Goal: Task Accomplishment & Management: Manage account settings

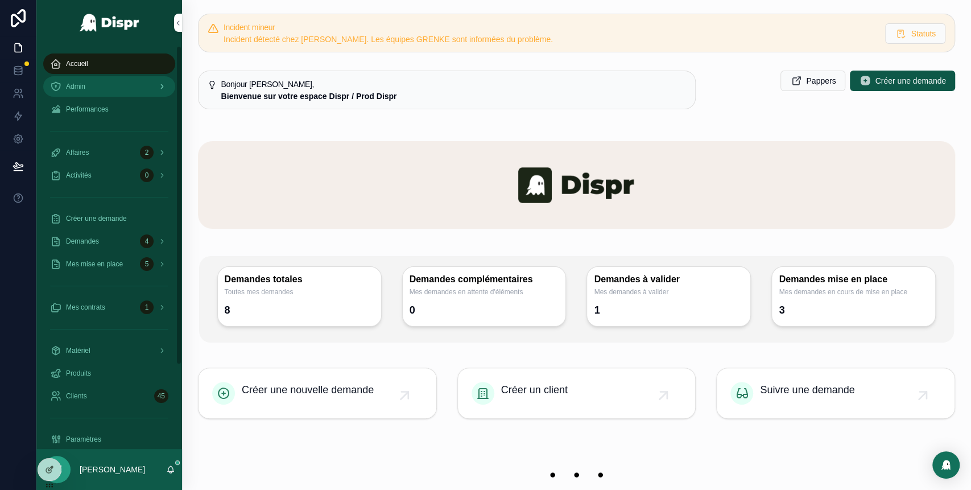
scroll to position [9, 0]
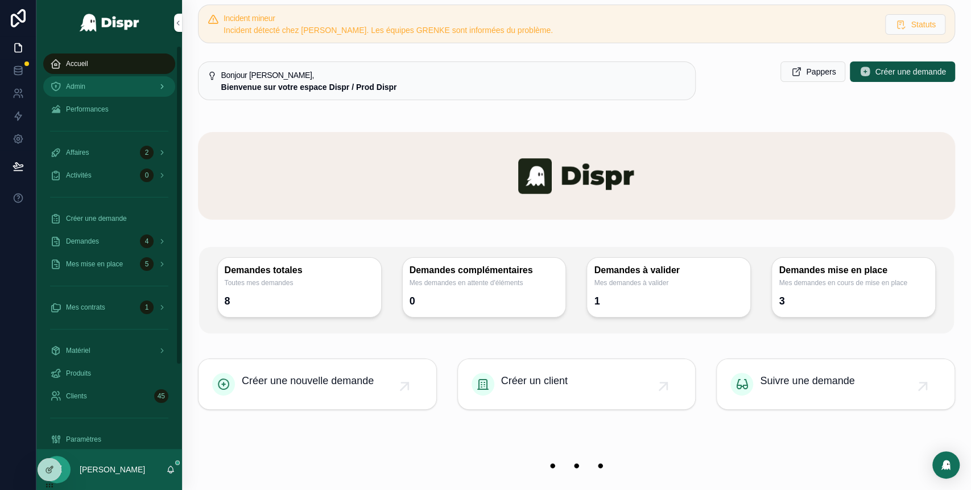
click at [125, 85] on div "Admin" at bounding box center [109, 86] width 118 height 18
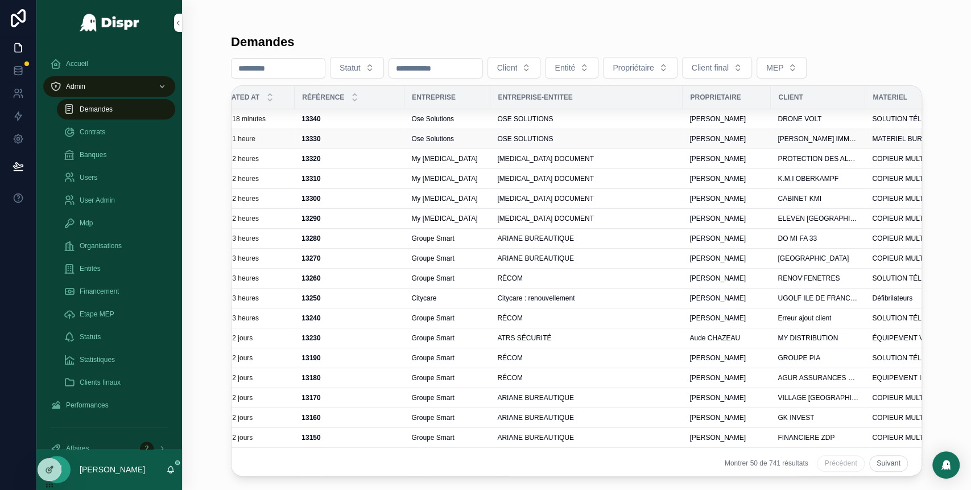
scroll to position [0, 212]
click at [585, 120] on div "OSE SOLUTIONS" at bounding box center [585, 118] width 179 height 9
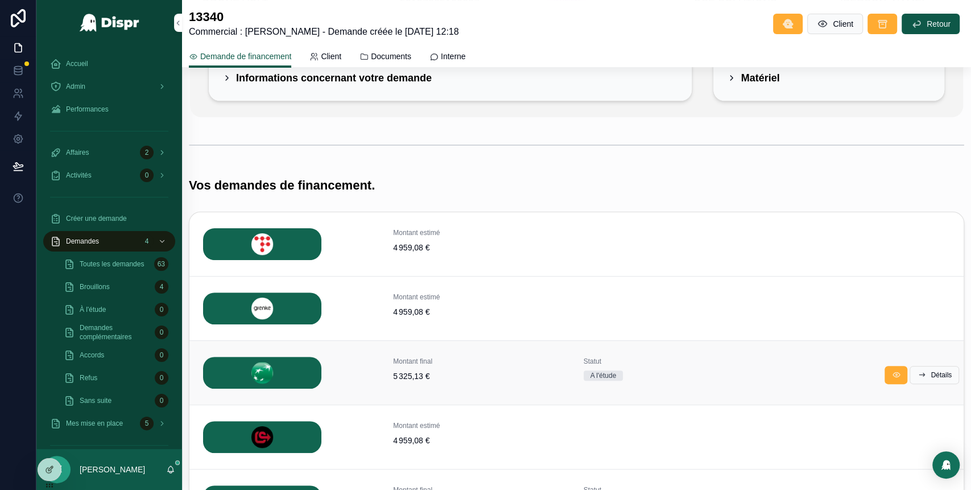
scroll to position [114, 0]
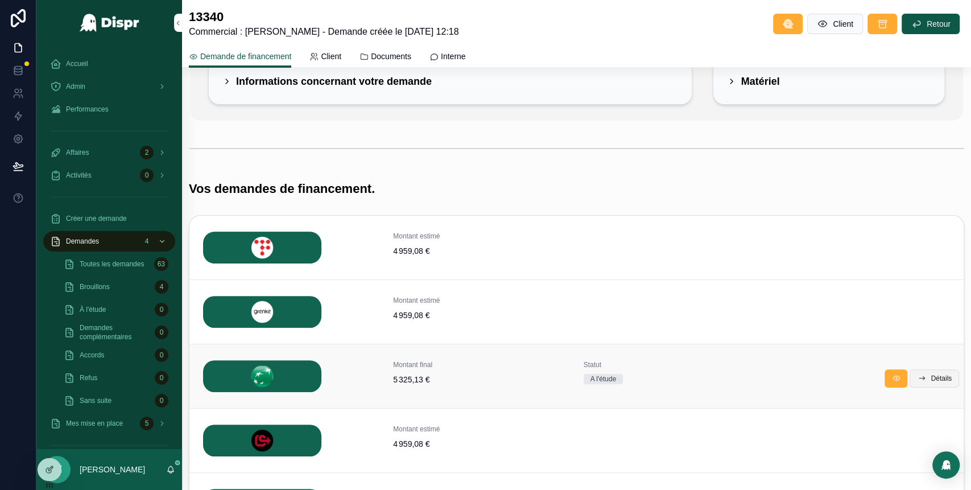
click at [930, 374] on span "Détails" at bounding box center [940, 378] width 21 height 9
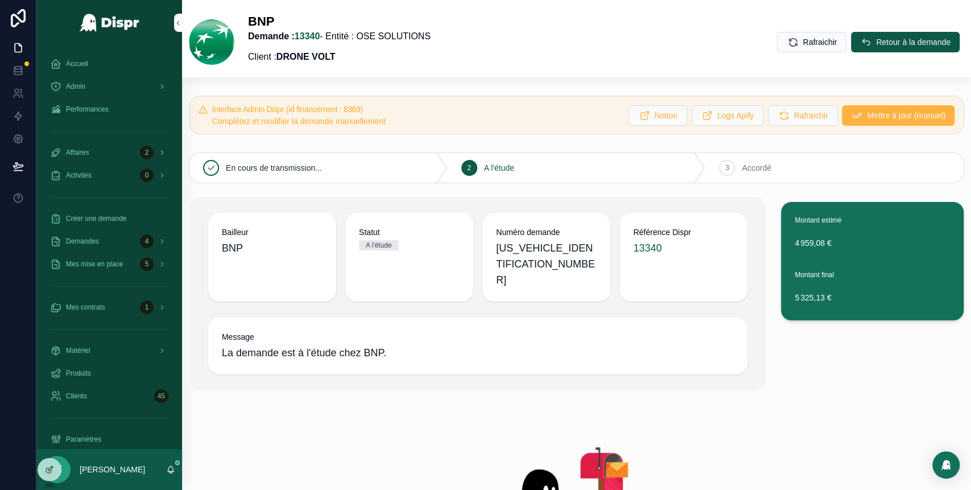
click at [867, 117] on span "Mettre à jour (manuel)" at bounding box center [906, 115] width 78 height 11
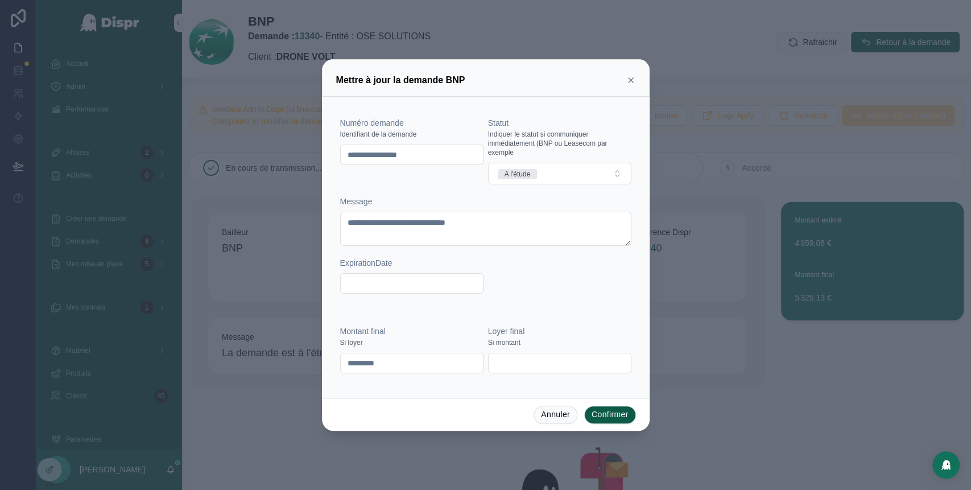
drag, startPoint x: 444, startPoint y: 154, endPoint x: 351, endPoint y: 156, distance: 93.3
click at [351, 156] on input "**********" at bounding box center [412, 155] width 142 height 16
type input "*"
paste input "********"
type input "********"
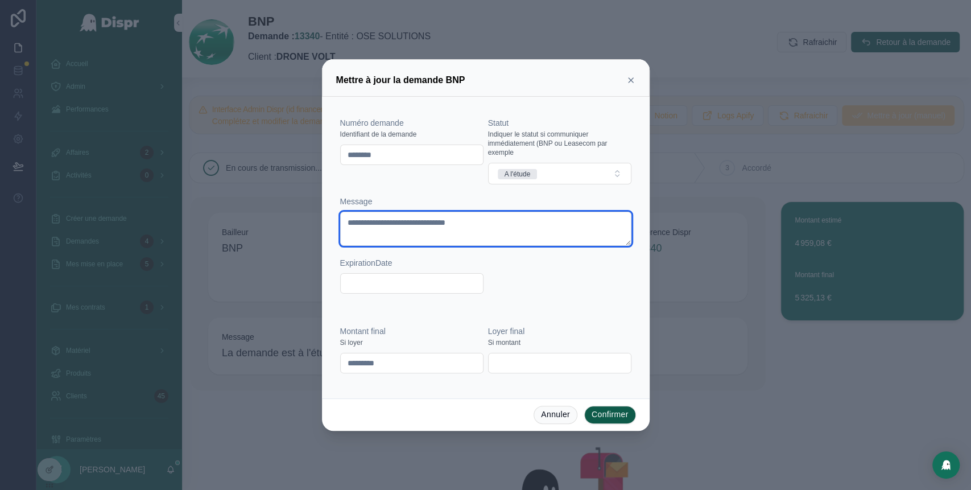
click at [446, 222] on textarea "**********" at bounding box center [485, 229] width 291 height 34
type textarea "**********"
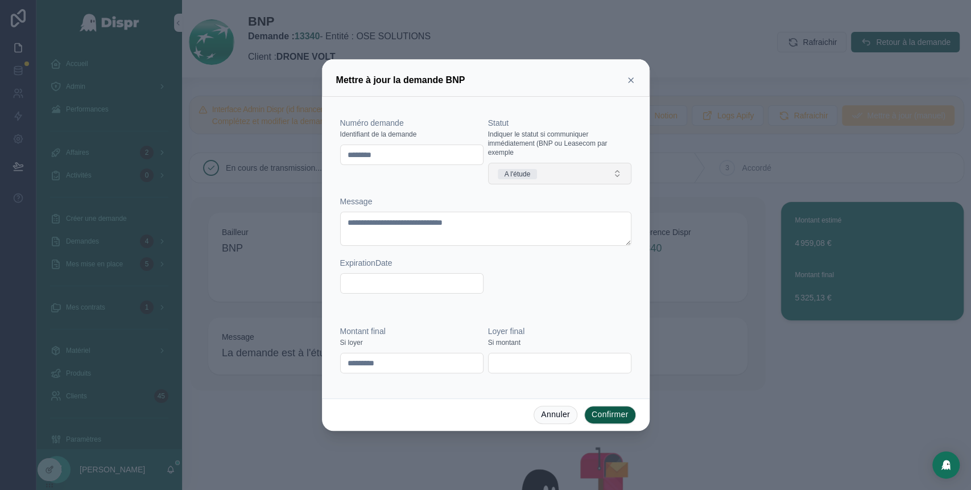
click at [570, 168] on button "A l'étude" at bounding box center [559, 174] width 143 height 22
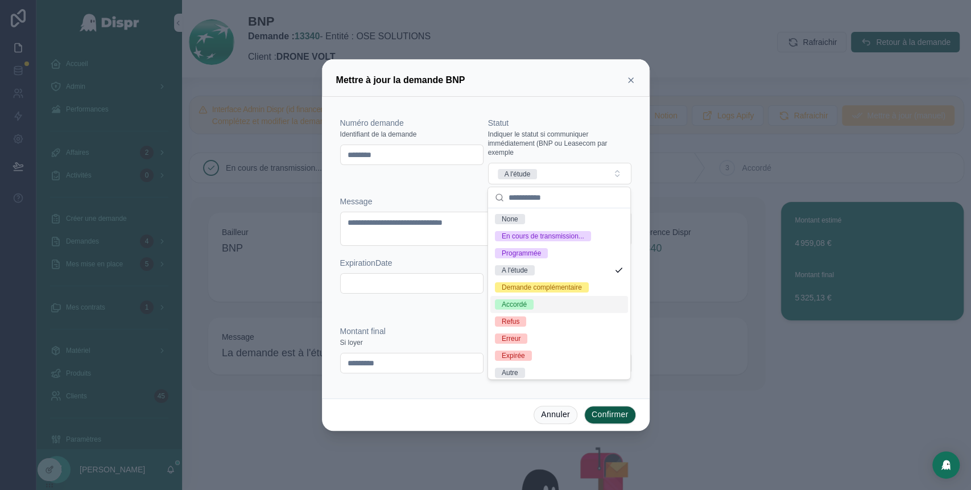
click at [531, 309] on span "Accordé" at bounding box center [514, 304] width 39 height 10
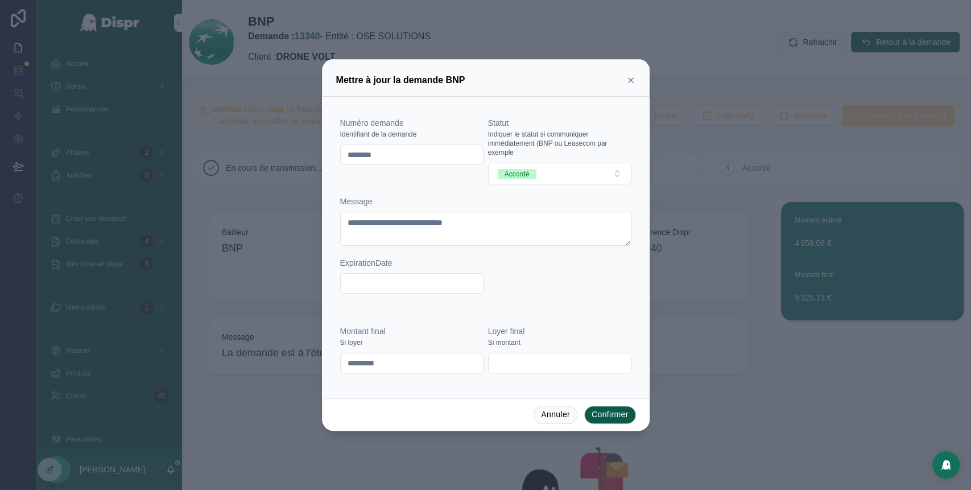
click at [603, 414] on button "Confirmer" at bounding box center [610, 414] width 52 height 18
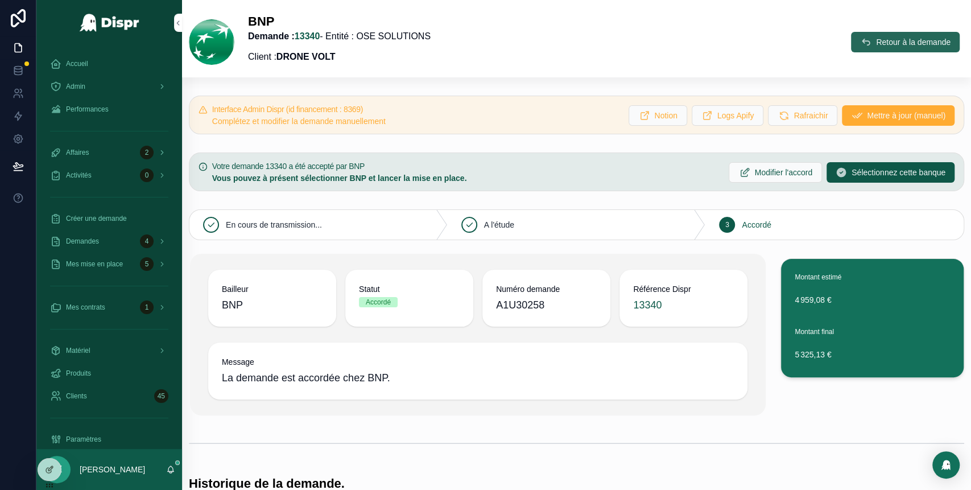
click at [876, 43] on span "Retour à la demande" at bounding box center [913, 41] width 75 height 11
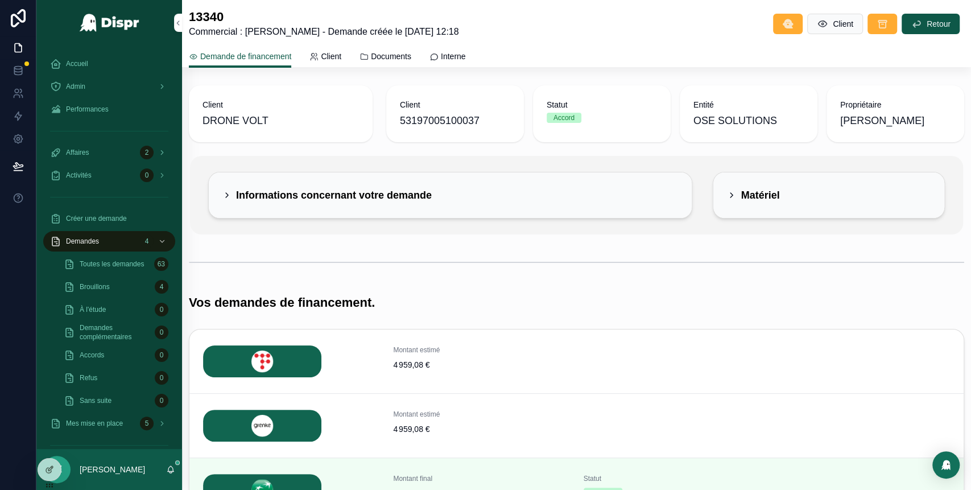
scroll to position [241, 0]
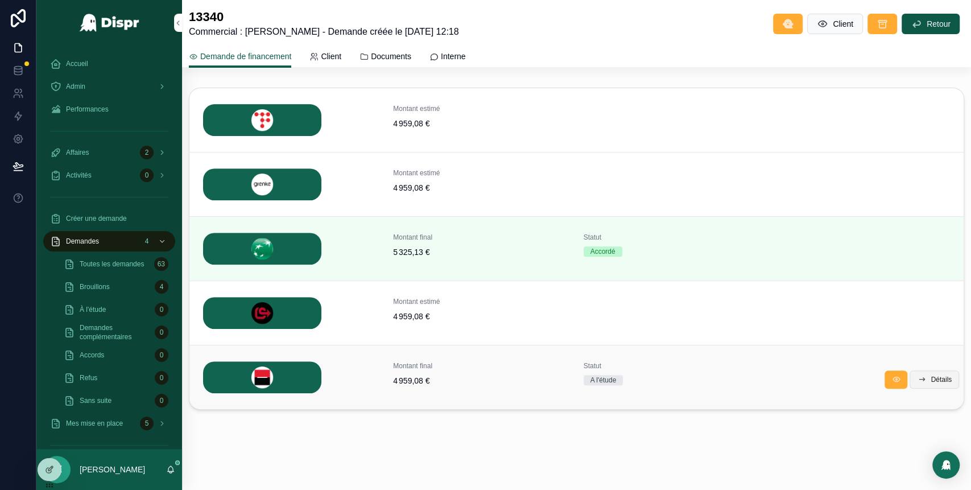
click at [930, 377] on span "Détails" at bounding box center [940, 379] width 21 height 9
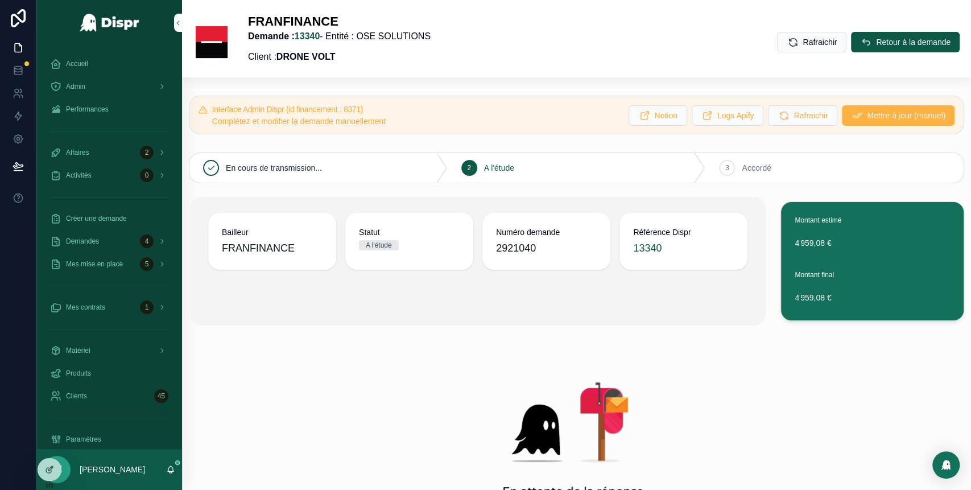
click at [867, 114] on span "Mettre à jour (manuel)" at bounding box center [906, 115] width 78 height 11
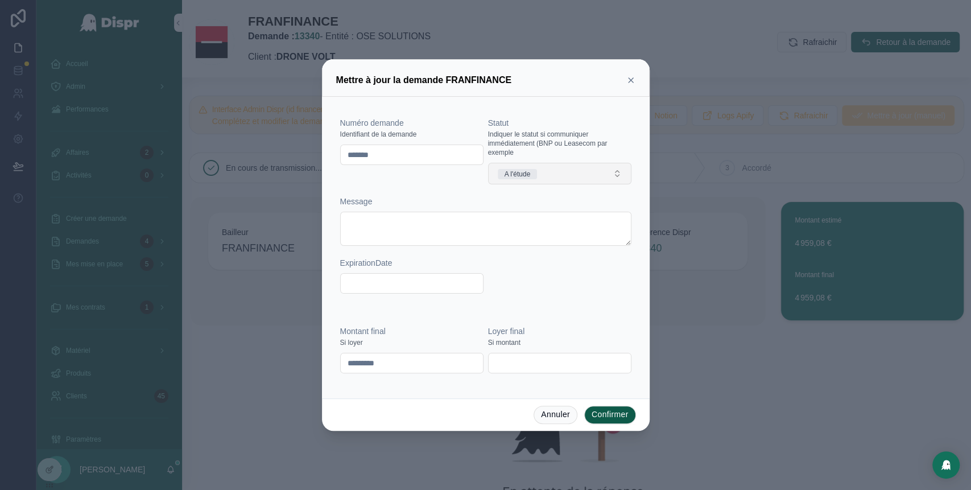
click at [551, 168] on button "A l'étude" at bounding box center [559, 174] width 143 height 22
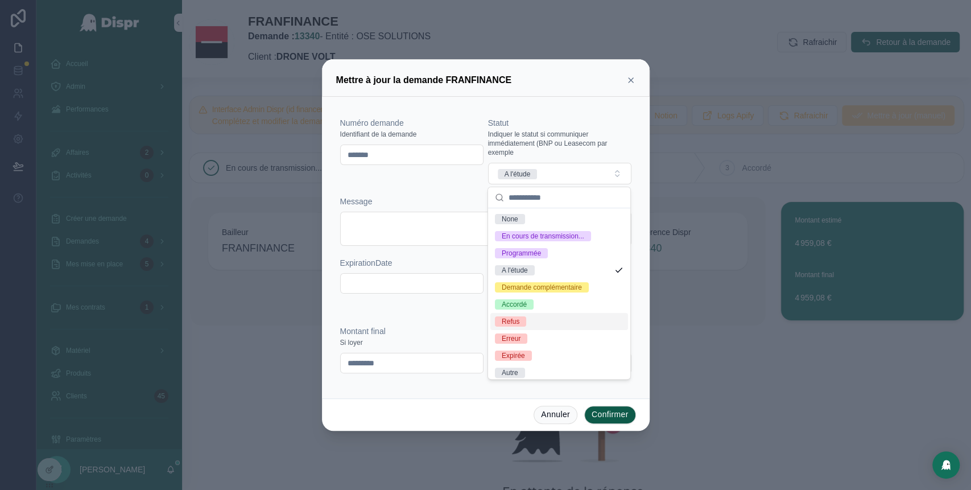
click at [516, 326] on div "Refus" at bounding box center [511, 321] width 18 height 10
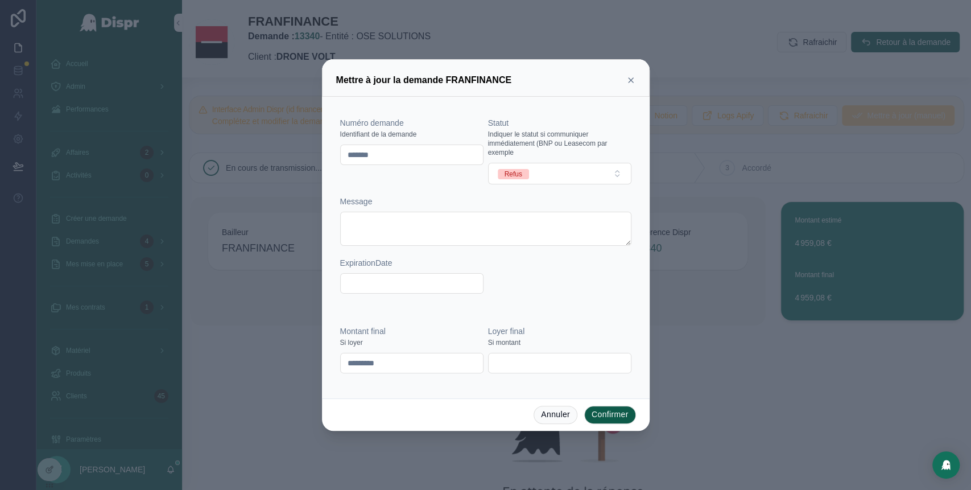
click at [606, 414] on button "Confirmer" at bounding box center [610, 414] width 52 height 18
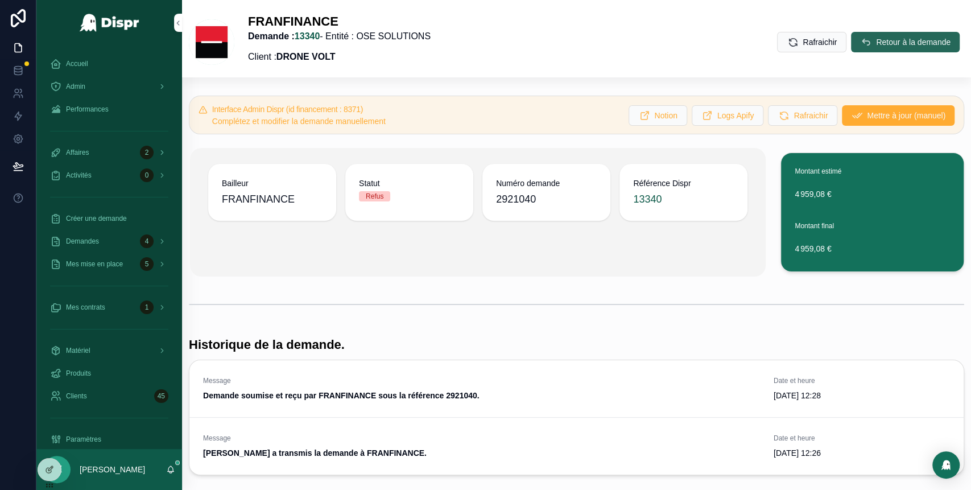
click at [852, 49] on button "Retour à la demande" at bounding box center [905, 42] width 109 height 20
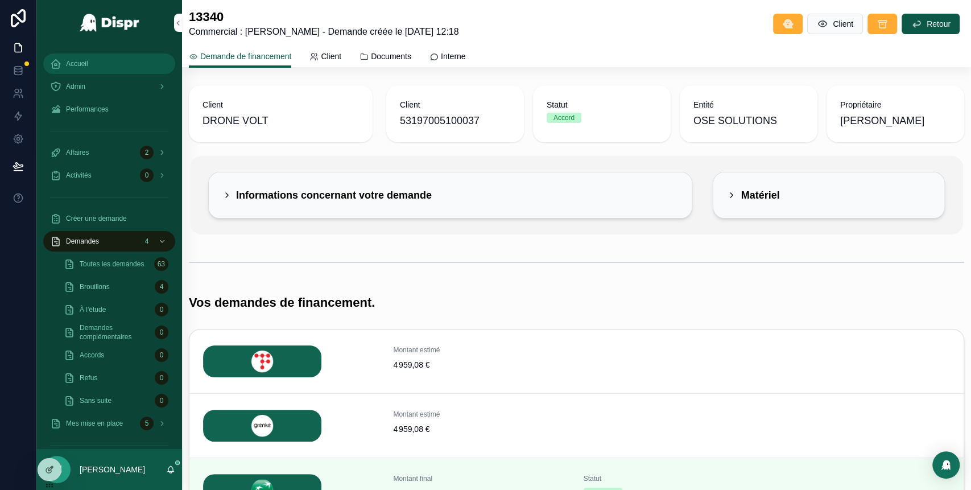
click at [114, 67] on div "Accueil" at bounding box center [109, 64] width 118 height 18
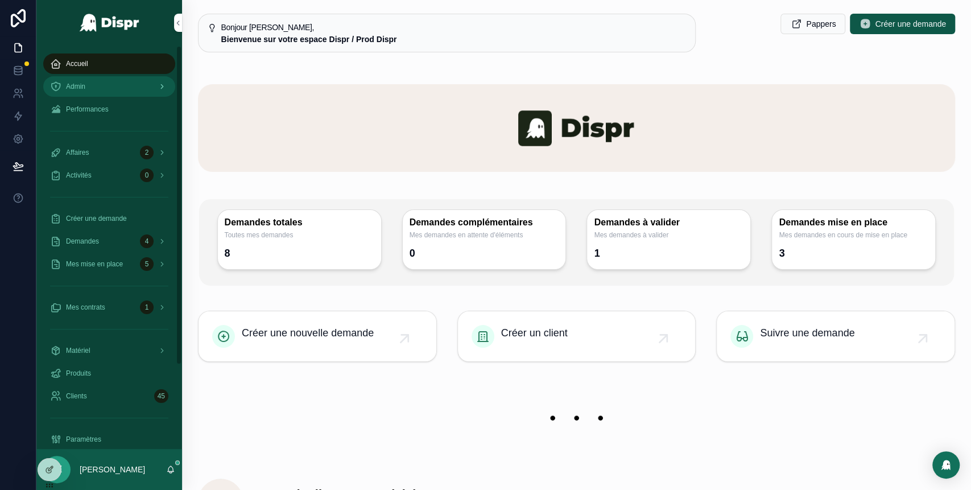
click at [117, 93] on div "Admin" at bounding box center [109, 86] width 118 height 18
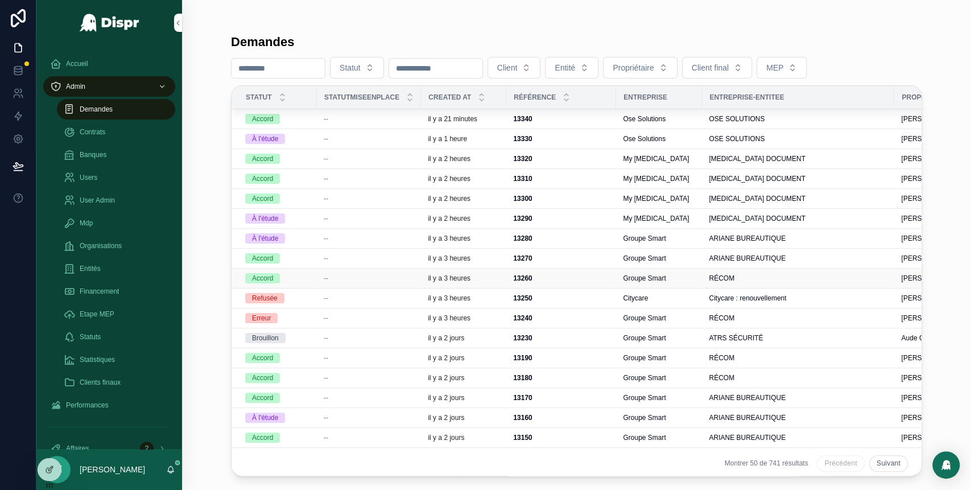
click at [332, 278] on div "--" at bounding box center [369, 278] width 90 height 9
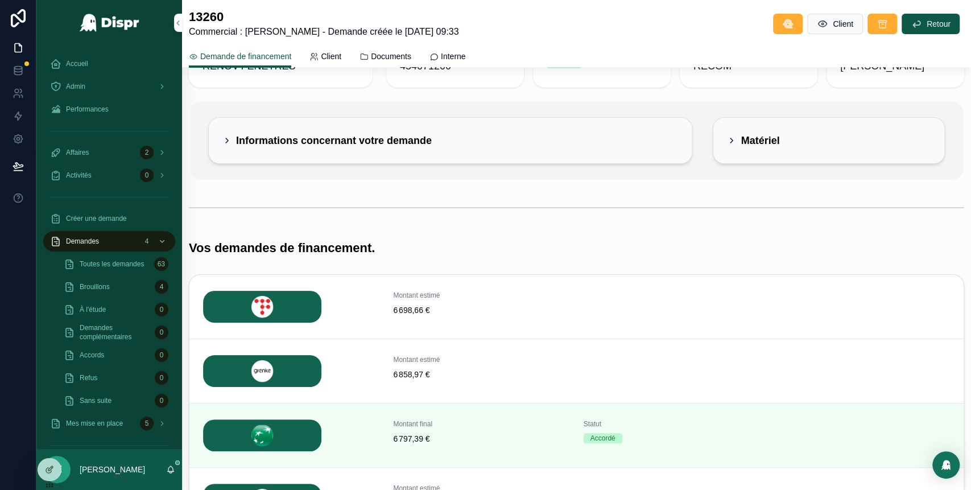
scroll to position [39, 0]
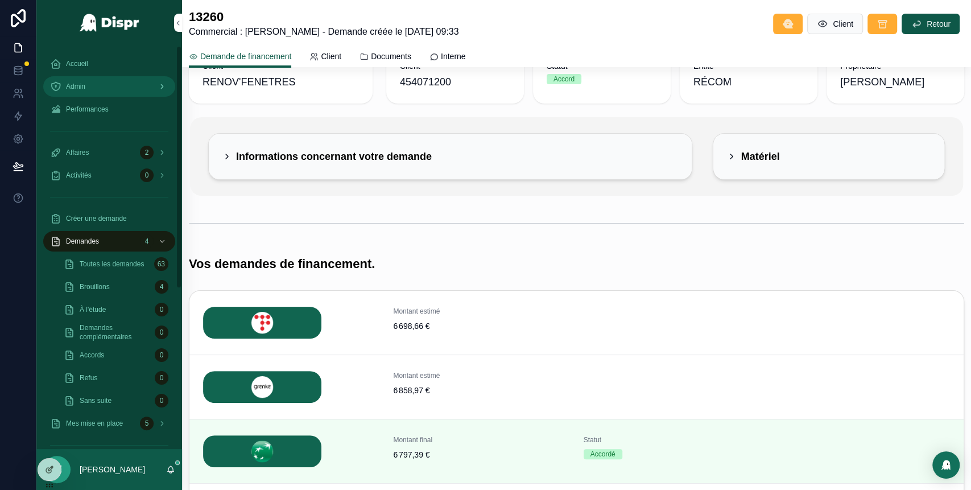
click at [140, 92] on div "Admin" at bounding box center [109, 86] width 118 height 18
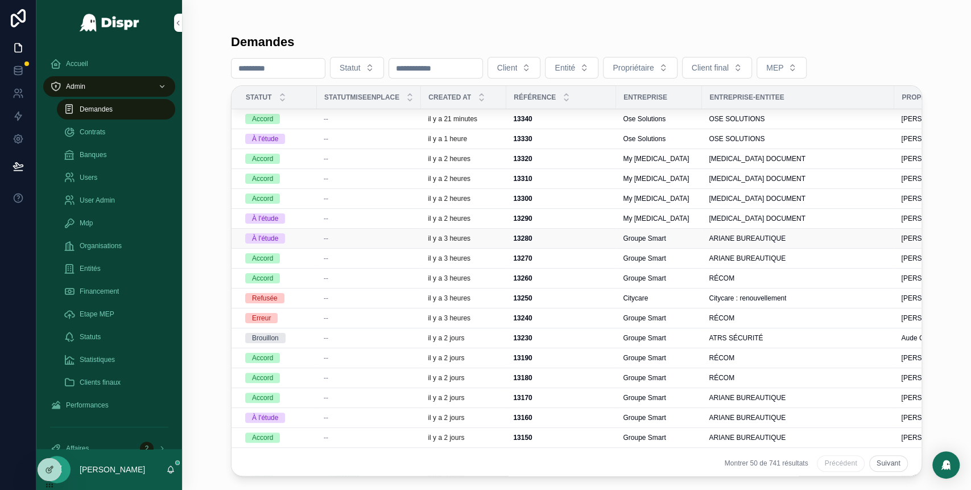
click at [332, 237] on div "--" at bounding box center [369, 238] width 90 height 9
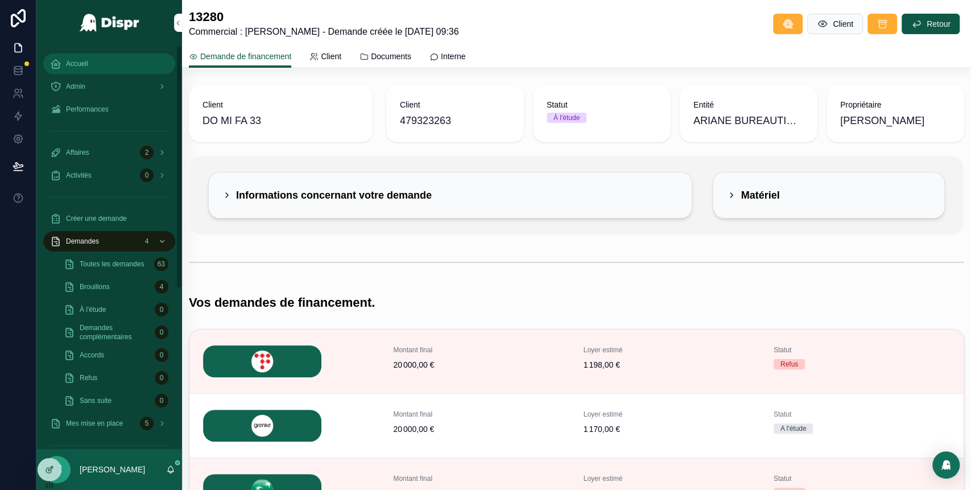
click at [119, 59] on div "Accueil" at bounding box center [109, 64] width 118 height 18
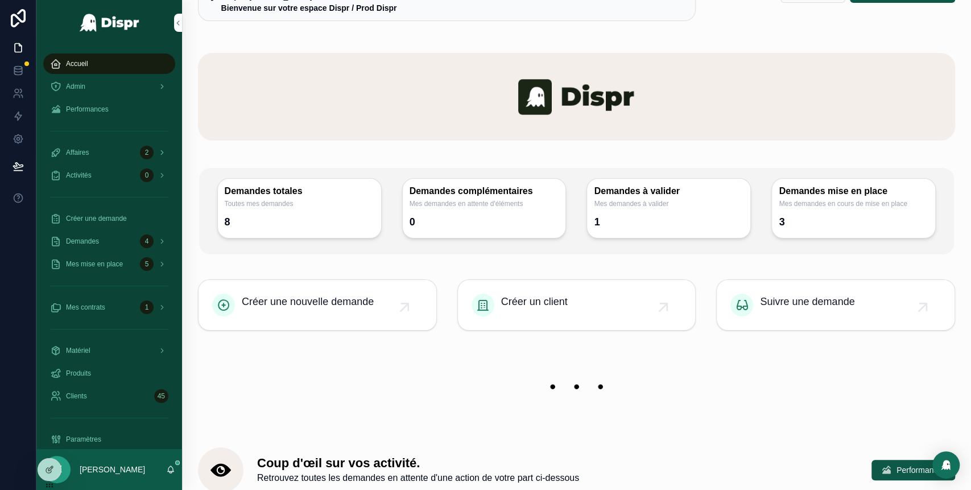
scroll to position [27, 0]
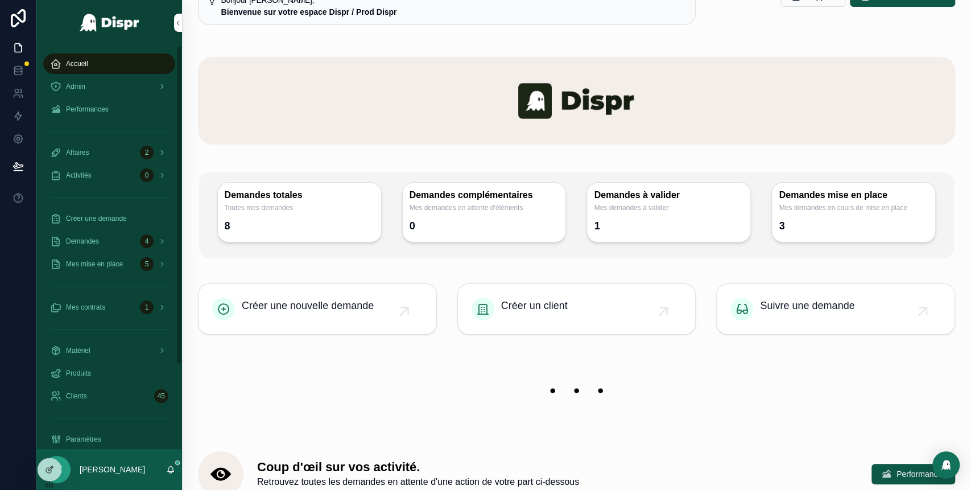
click at [119, 73] on link "Accueil" at bounding box center [109, 63] width 132 height 20
click at [119, 80] on div "Admin" at bounding box center [109, 86] width 118 height 18
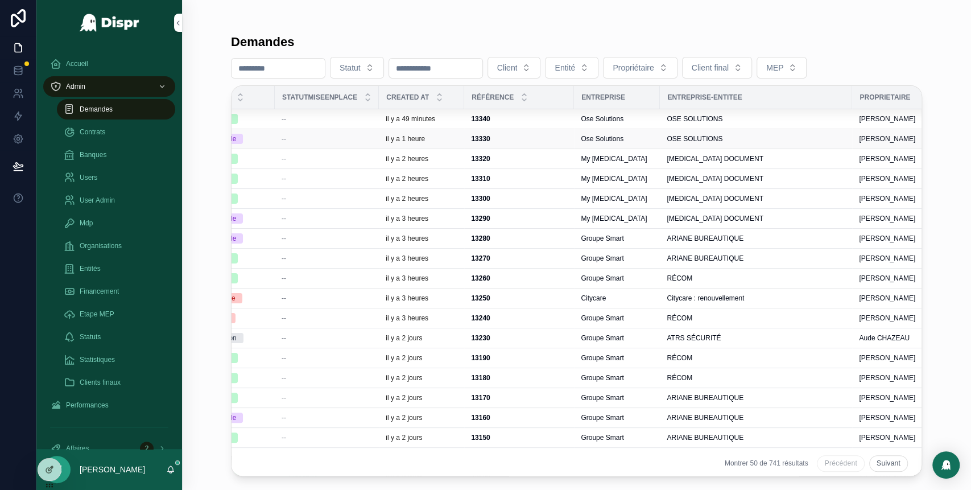
scroll to position [0, 38]
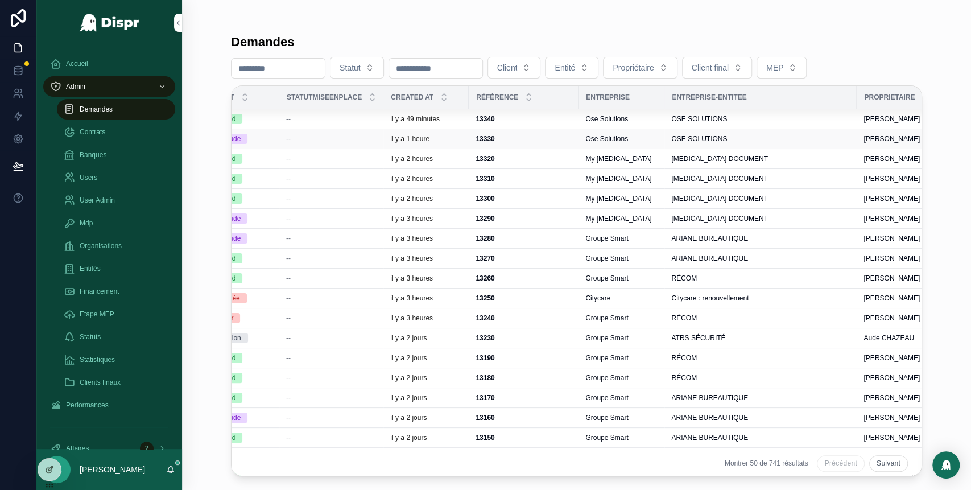
click at [340, 139] on div "--" at bounding box center [331, 138] width 90 height 9
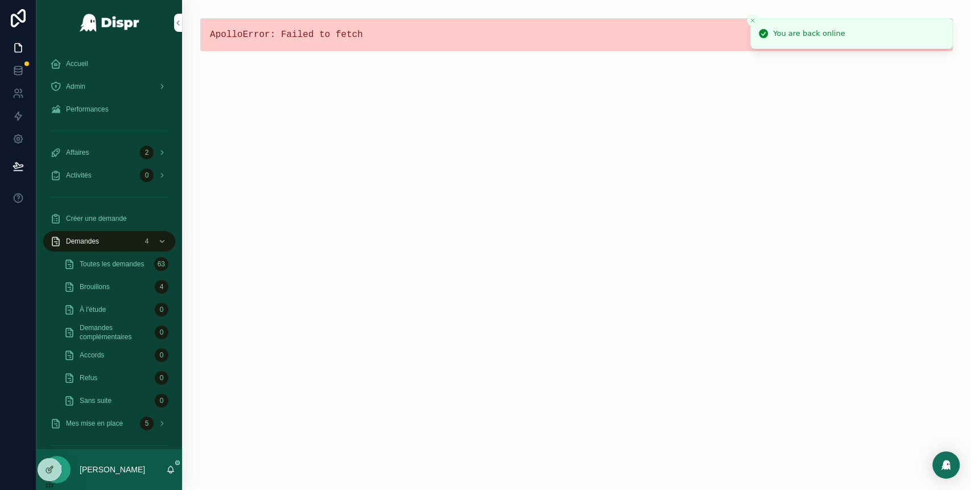
click at [826, 152] on div "ApolloError: Failed to fetch" at bounding box center [576, 245] width 789 height 490
click at [103, 87] on div "Admin" at bounding box center [109, 86] width 118 height 18
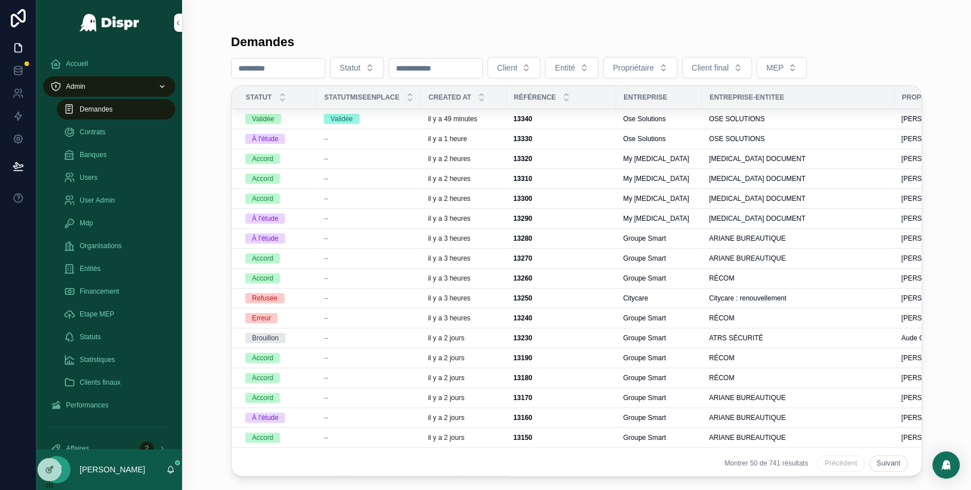
click at [334, 139] on div "--" at bounding box center [369, 138] width 90 height 9
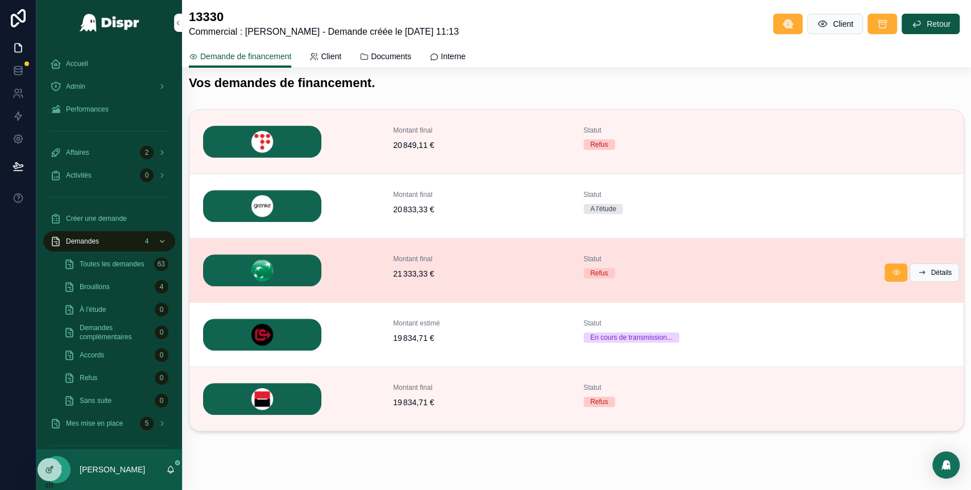
scroll to position [221, 0]
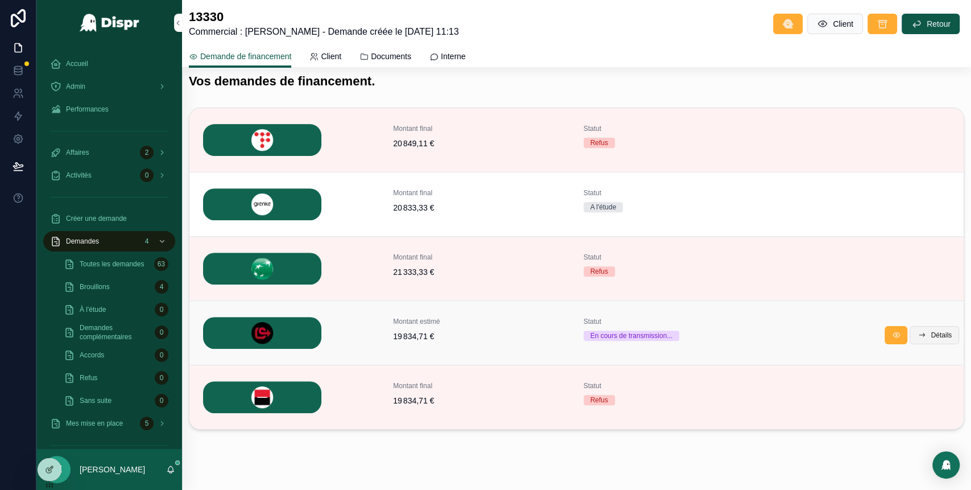
click at [930, 334] on span "Détails" at bounding box center [940, 334] width 21 height 9
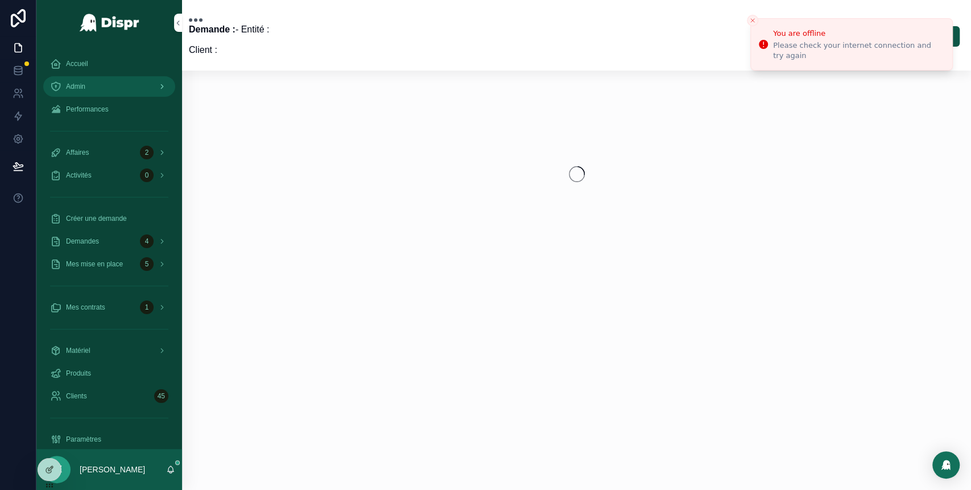
click at [118, 86] on div "Admin" at bounding box center [109, 86] width 118 height 18
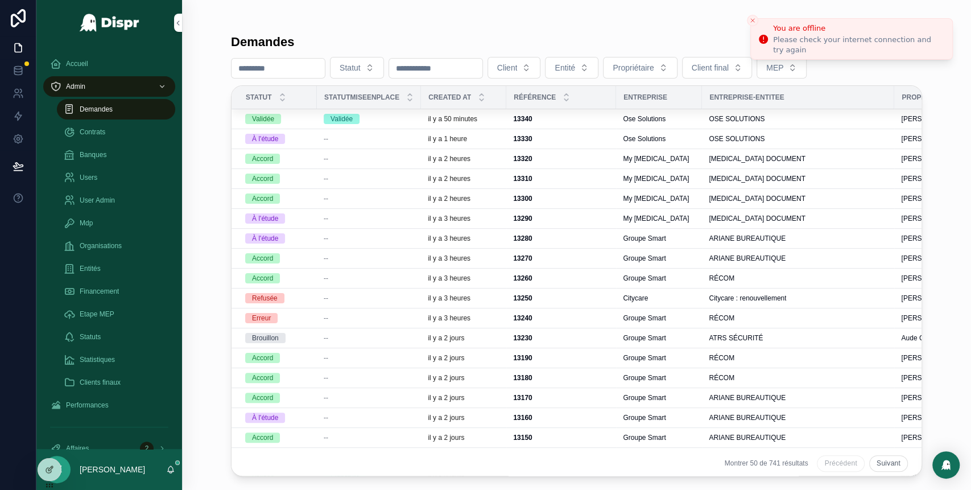
click at [751, 22] on icon "Close toast" at bounding box center [752, 20] width 7 height 7
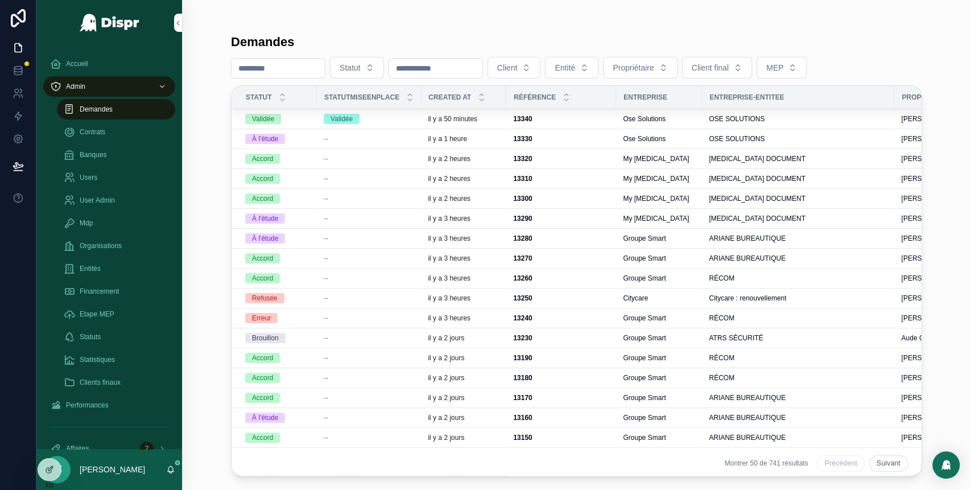
click at [938, 142] on div "Demandes Statut Client Entité Propriétaire Client final MEP Statut StatutMiseen…" at bounding box center [576, 238] width 727 height 476
